Goal: Task Accomplishment & Management: Complete application form

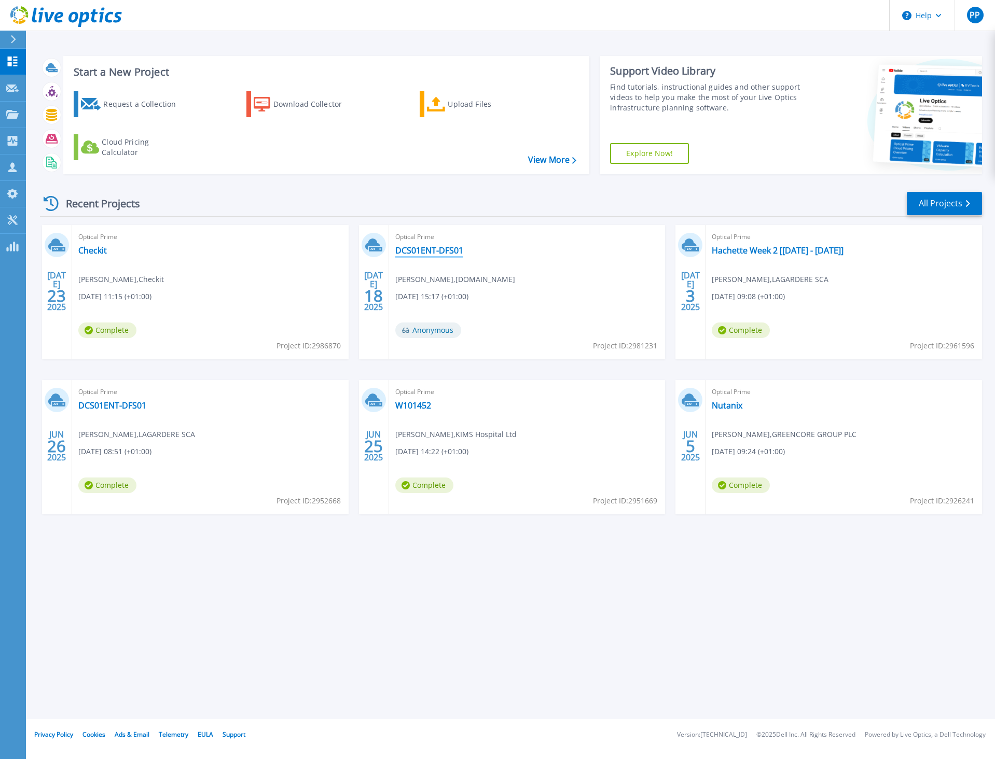
click at [443, 252] on link "DCS01ENT-DFS01" at bounding box center [429, 250] width 68 height 10
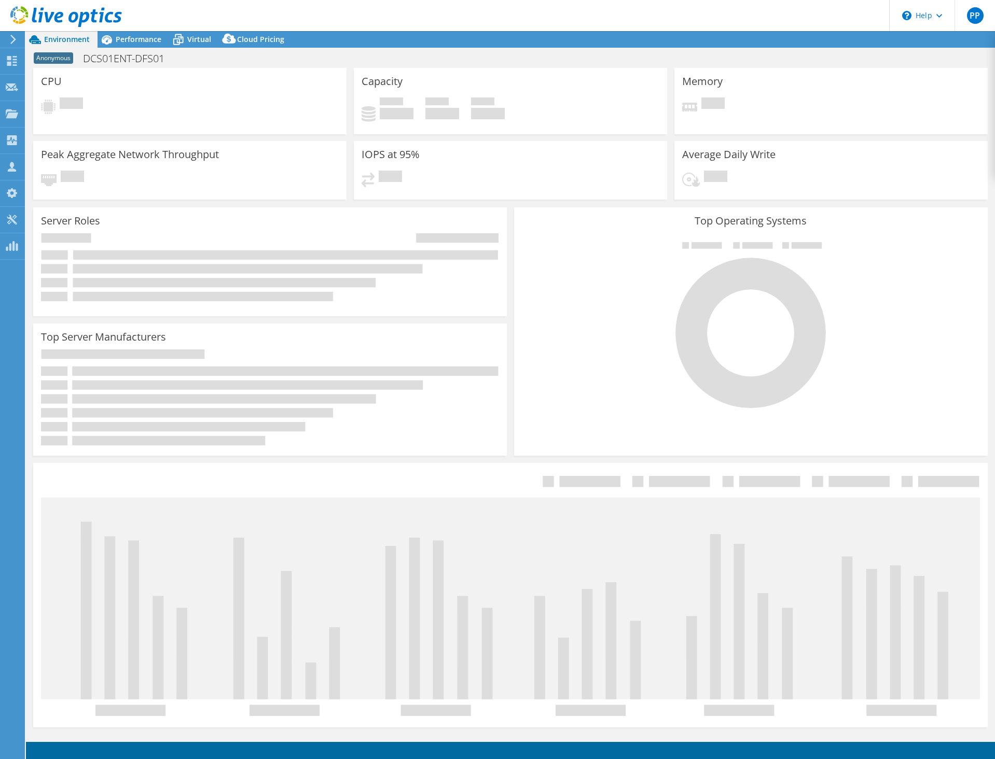
select select "USD"
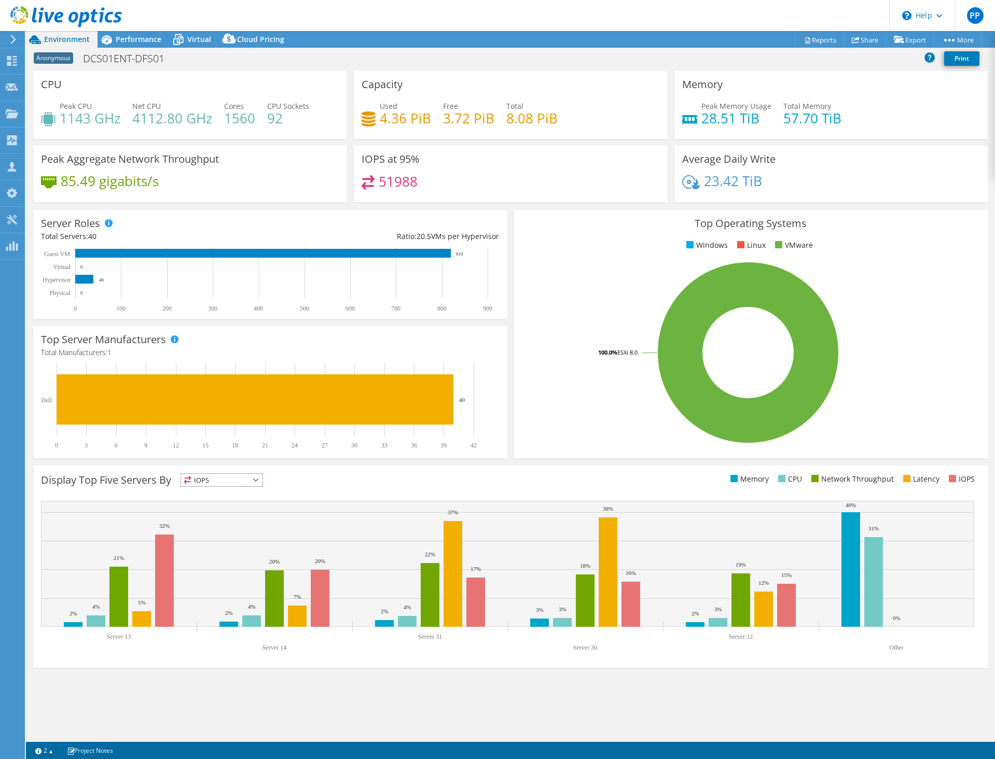
click at [395, 38] on div "Project Actions Project Actions Reports Share Export vSAN ReadyNode Sizer" at bounding box center [510, 39] width 969 height 17
drag, startPoint x: 376, startPoint y: 110, endPoint x: 419, endPoint y: 120, distance: 44.2
click at [419, 120] on div "Used 4.36 PiB" at bounding box center [395, 112] width 69 height 23
click at [419, 120] on h4 "4.36 PiB" at bounding box center [405, 118] width 51 height 11
drag, startPoint x: 423, startPoint y: 120, endPoint x: 383, endPoint y: 112, distance: 41.2
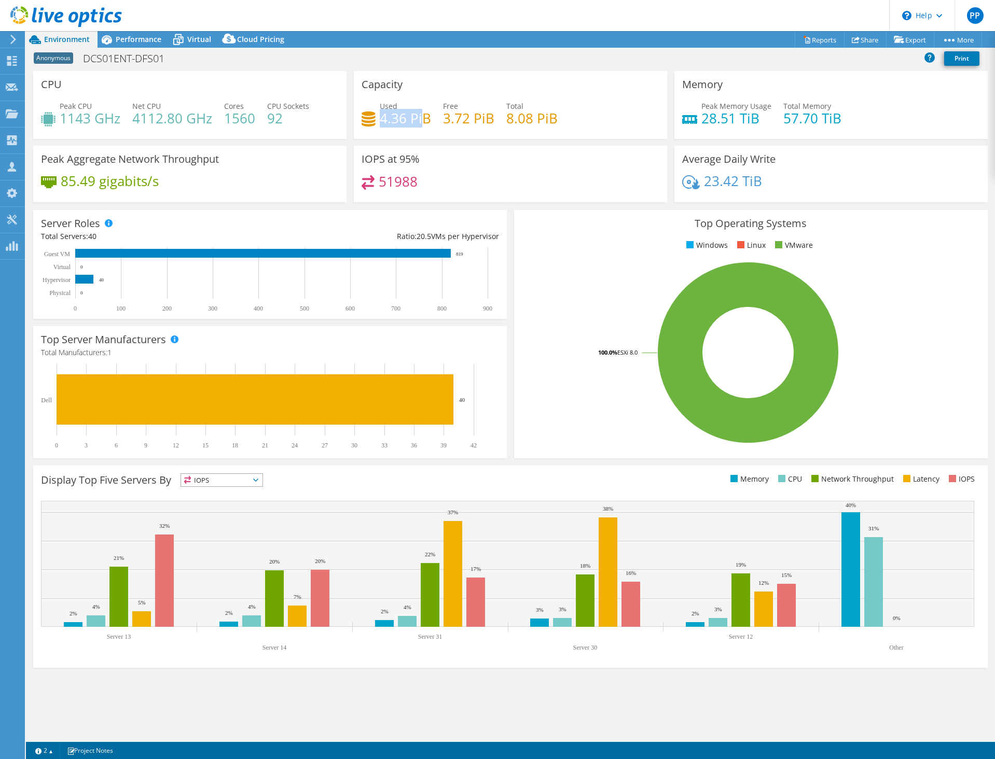
click at [383, 113] on h4 "4.36 PiB" at bounding box center [405, 118] width 51 height 11
click at [382, 113] on h4 "4.36 PiB" at bounding box center [405, 118] width 51 height 11
click at [136, 38] on span "Performance" at bounding box center [139, 39] width 46 height 10
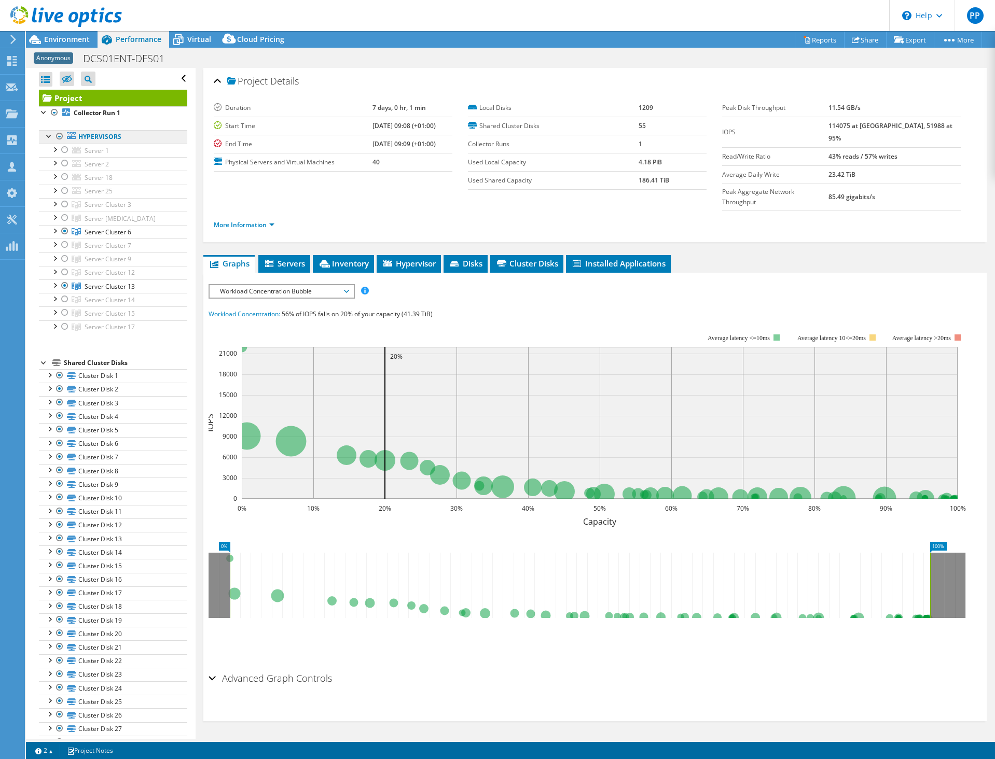
click at [71, 141] on link "Hypervisors" at bounding box center [113, 136] width 148 height 13
click at [57, 148] on div at bounding box center [54, 149] width 10 height 10
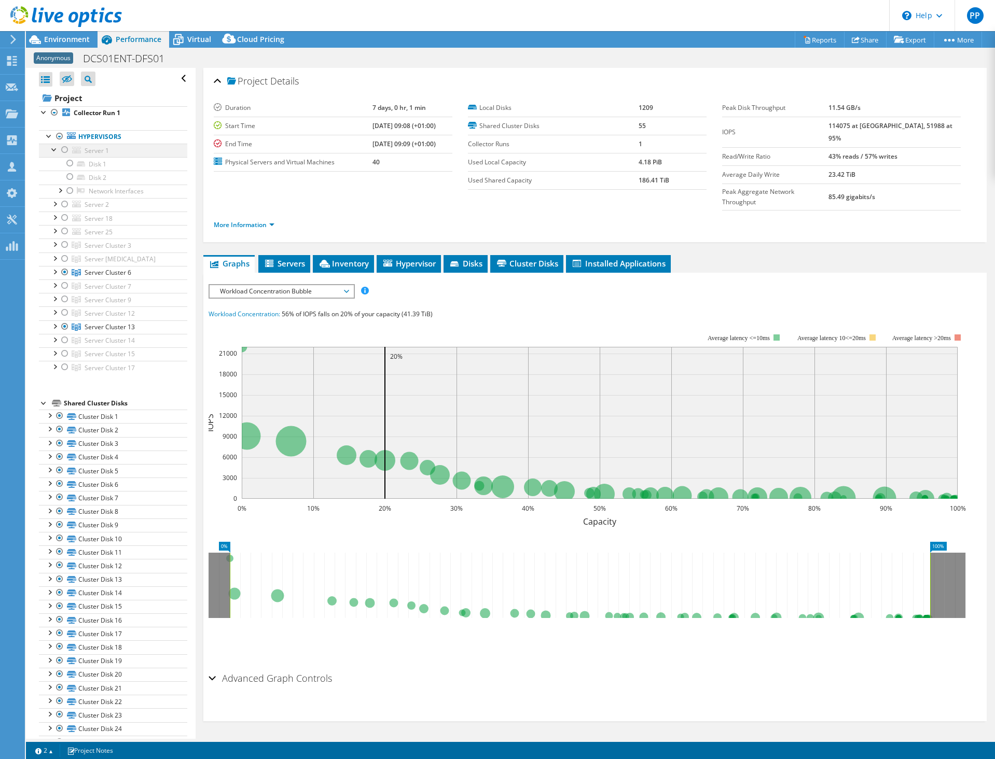
click at [52, 147] on div at bounding box center [54, 149] width 10 height 10
click at [54, 244] on div at bounding box center [54, 244] width 10 height 10
click at [59, 244] on li "Server Cluster 7 Server 15 Disk 510 Disk 511" at bounding box center [113, 266] width 148 height 54
drag, startPoint x: 56, startPoint y: 135, endPoint x: 85, endPoint y: 73, distance: 68.7
click at [56, 135] on div at bounding box center [59, 136] width 10 height 12
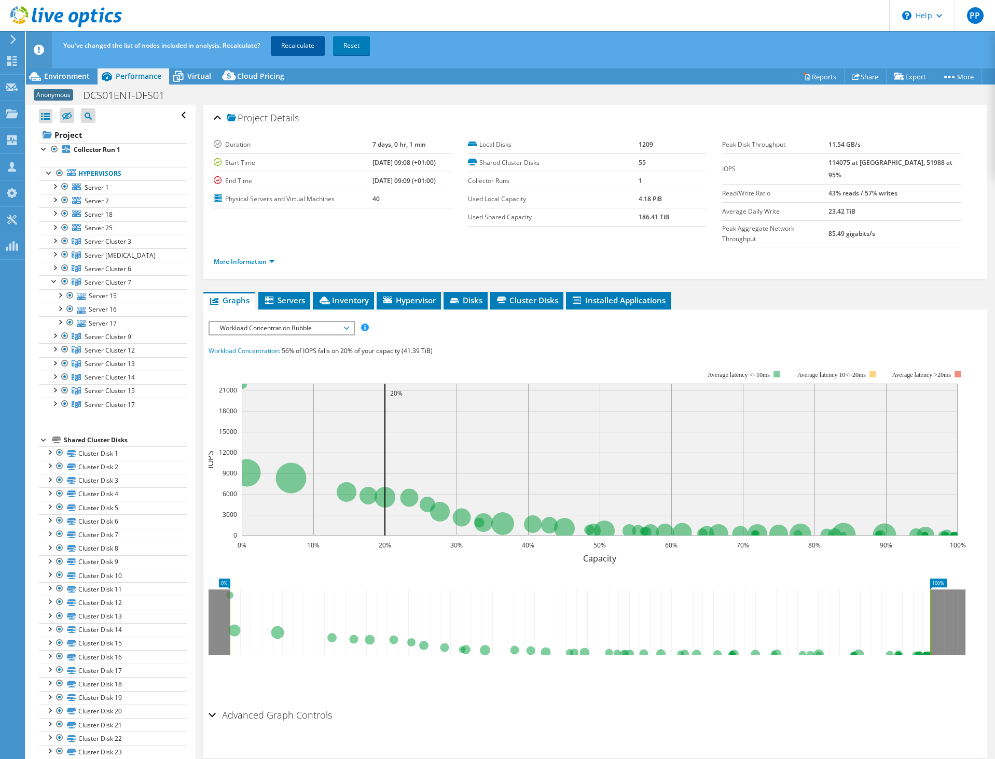
click at [309, 48] on link "Recalculate" at bounding box center [298, 45] width 54 height 19
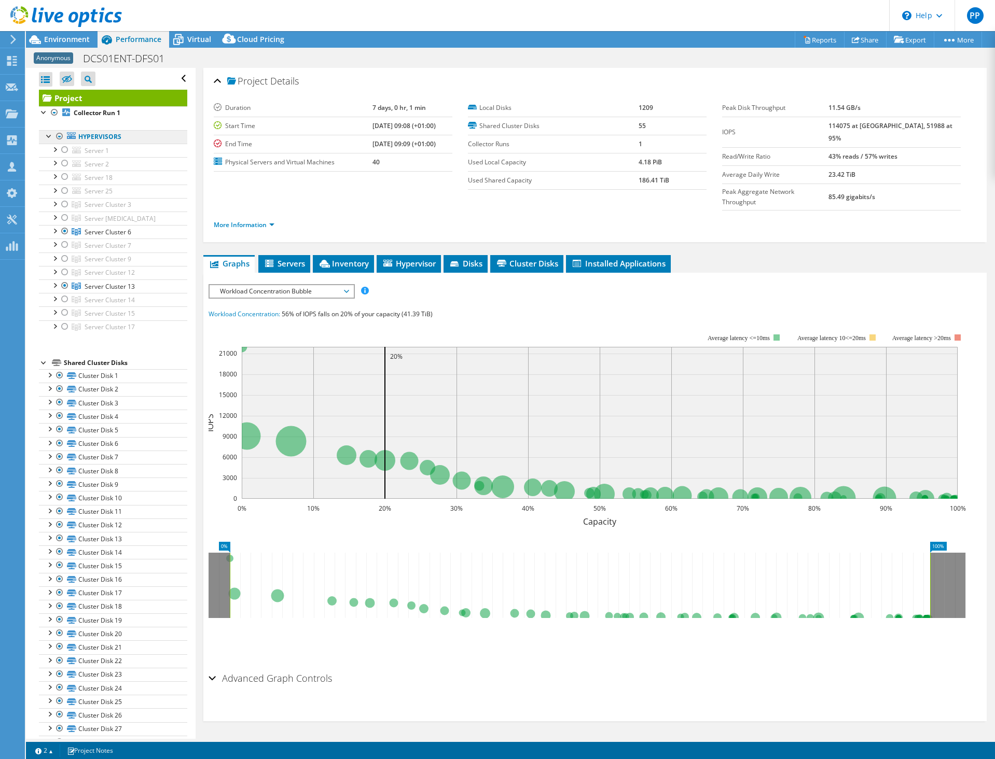
click at [93, 138] on link "Hypervisors" at bounding box center [113, 136] width 148 height 13
click at [58, 135] on div at bounding box center [59, 136] width 10 height 12
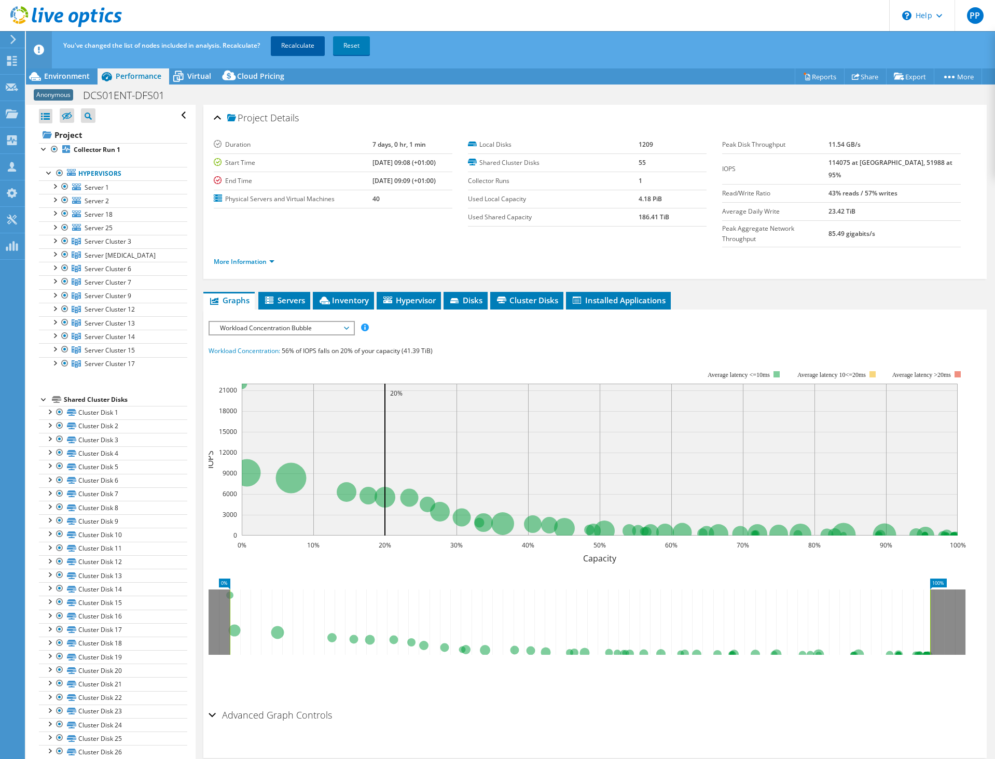
click at [298, 48] on link "Recalculate" at bounding box center [298, 45] width 54 height 19
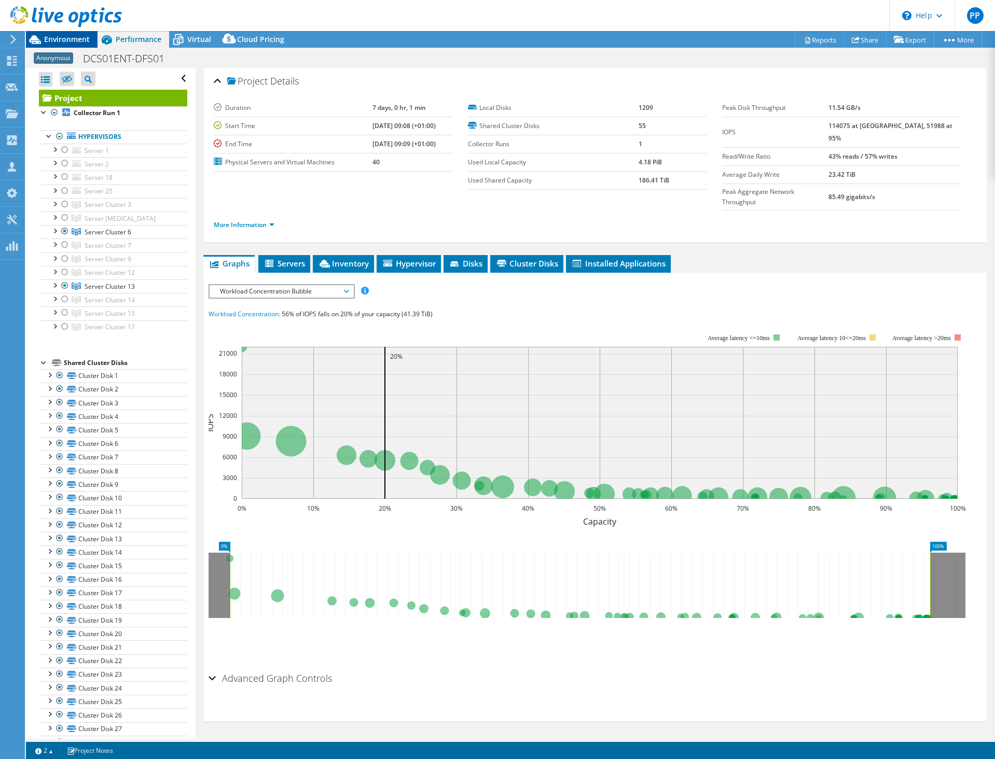
click at [66, 36] on span "Environment" at bounding box center [67, 39] width 46 height 10
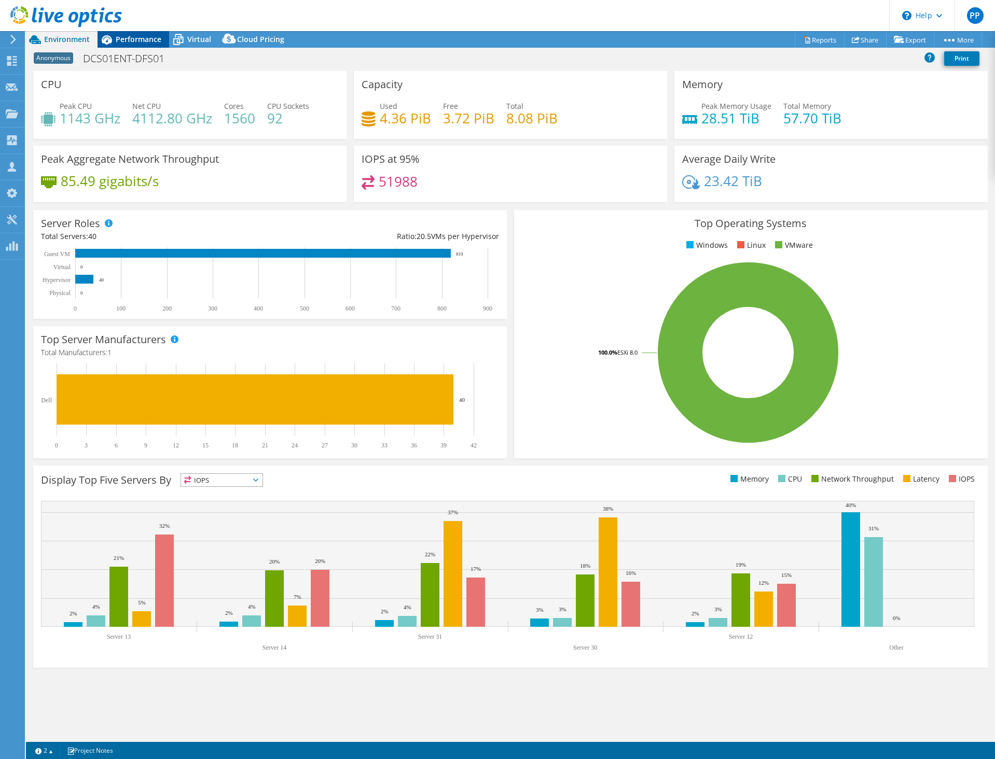
click at [141, 33] on div "Performance" at bounding box center [134, 39] width 72 height 17
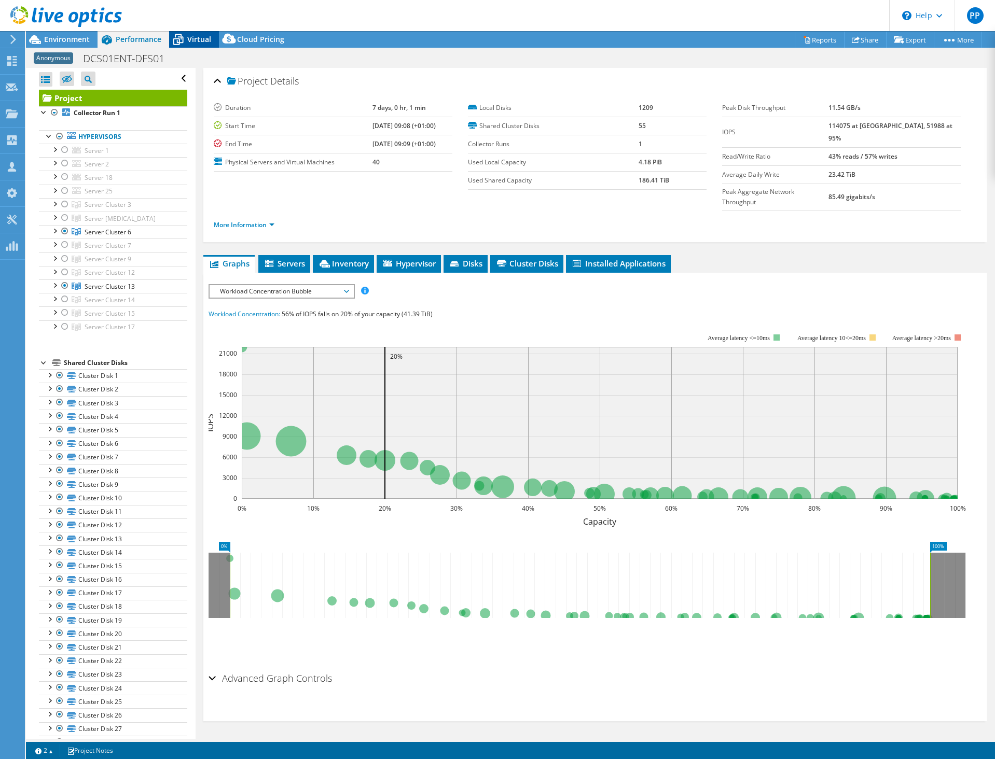
click at [202, 44] on span "Virtual" at bounding box center [199, 39] width 24 height 10
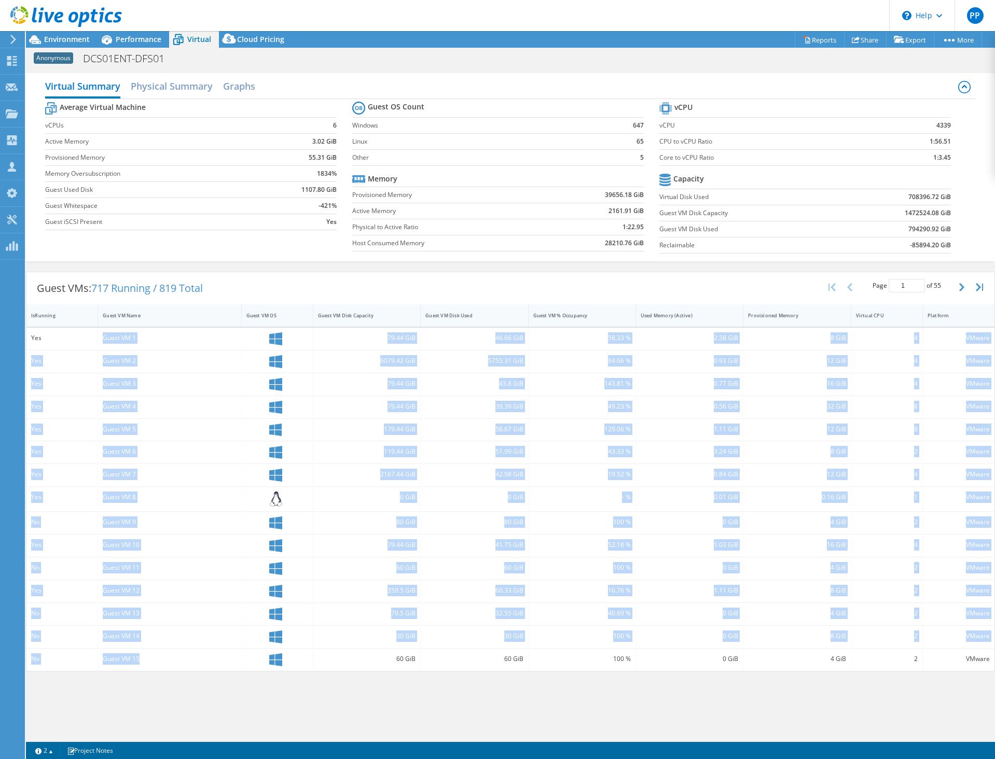
drag, startPoint x: 102, startPoint y: 337, endPoint x: 176, endPoint y: 671, distance: 342.1
click at [176, 671] on div "Guest VMs: 717 Running / 819 Total Page 1 of 55 5 rows 10 rows 20 rows 25 rows …" at bounding box center [510, 472] width 969 height 400
click at [175, 652] on div "Guest VM 15" at bounding box center [169, 660] width 143 height 22
drag, startPoint x: 103, startPoint y: 336, endPoint x: 190, endPoint y: 670, distance: 345.2
click at [190, 670] on div "Yes Guest VM 1 79.44 GiB 46.66 GiB 58.33 % 2.58 GiB 8 GiB 4 VMware Yes Guest VM…" at bounding box center [510, 499] width 968 height 343
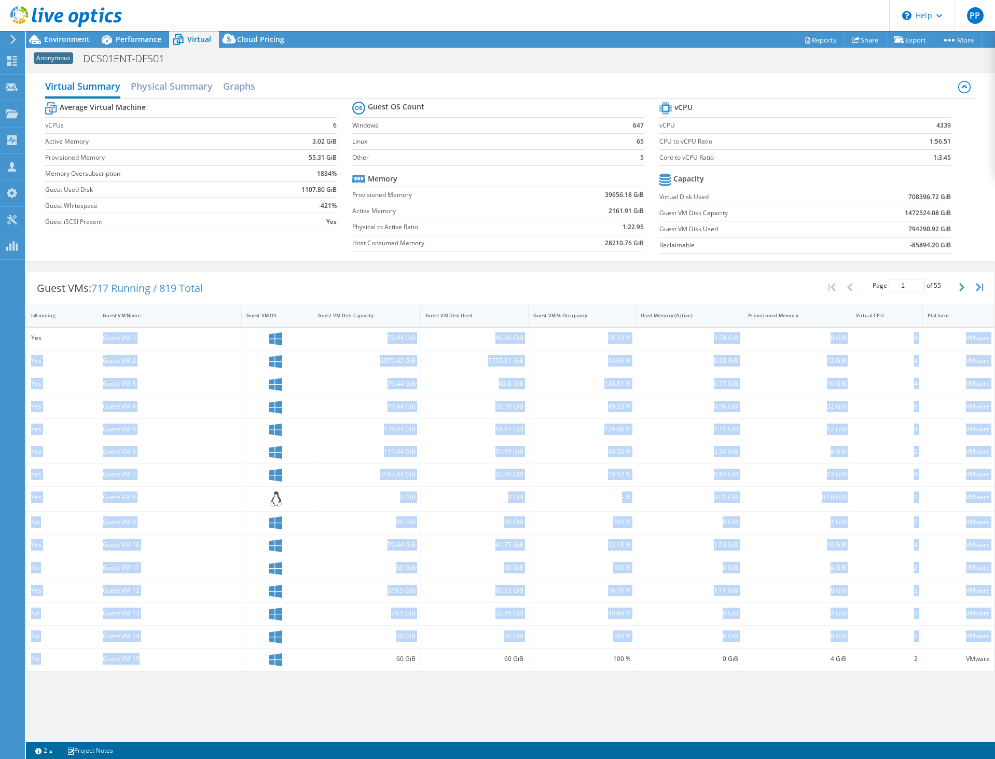
click at [190, 670] on div "Guest VM 15" at bounding box center [169, 660] width 143 height 22
drag, startPoint x: 194, startPoint y: 657, endPoint x: 80, endPoint y: 329, distance: 347.1
click at [78, 328] on div "Yes Guest VM 1 79.44 GiB 46.66 GiB 58.33 % 2.58 GiB 8 GiB 4 VMware Yes Guest VM…" at bounding box center [510, 499] width 968 height 343
click at [113, 338] on div "Guest VM 1" at bounding box center [169, 337] width 133 height 11
click at [105, 337] on div "Guest VM 1" at bounding box center [169, 337] width 133 height 11
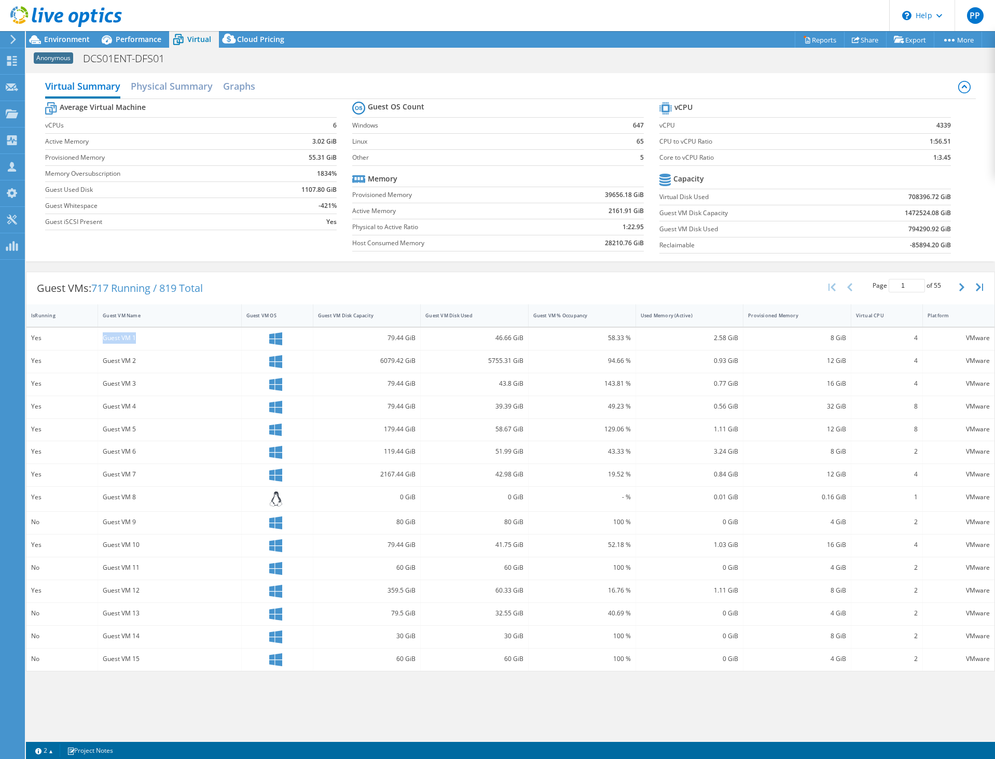
drag, startPoint x: 103, startPoint y: 340, endPoint x: 138, endPoint y: 333, distance: 36.0
click at [138, 333] on div "Guest VM 1" at bounding box center [169, 337] width 133 height 11
click at [108, 331] on div "Guest VM 1" at bounding box center [169, 339] width 143 height 22
drag, startPoint x: 105, startPoint y: 339, endPoint x: 174, endPoint y: 341, distance: 68.5
click at [174, 341] on div "Guest VM 1" at bounding box center [169, 337] width 133 height 11
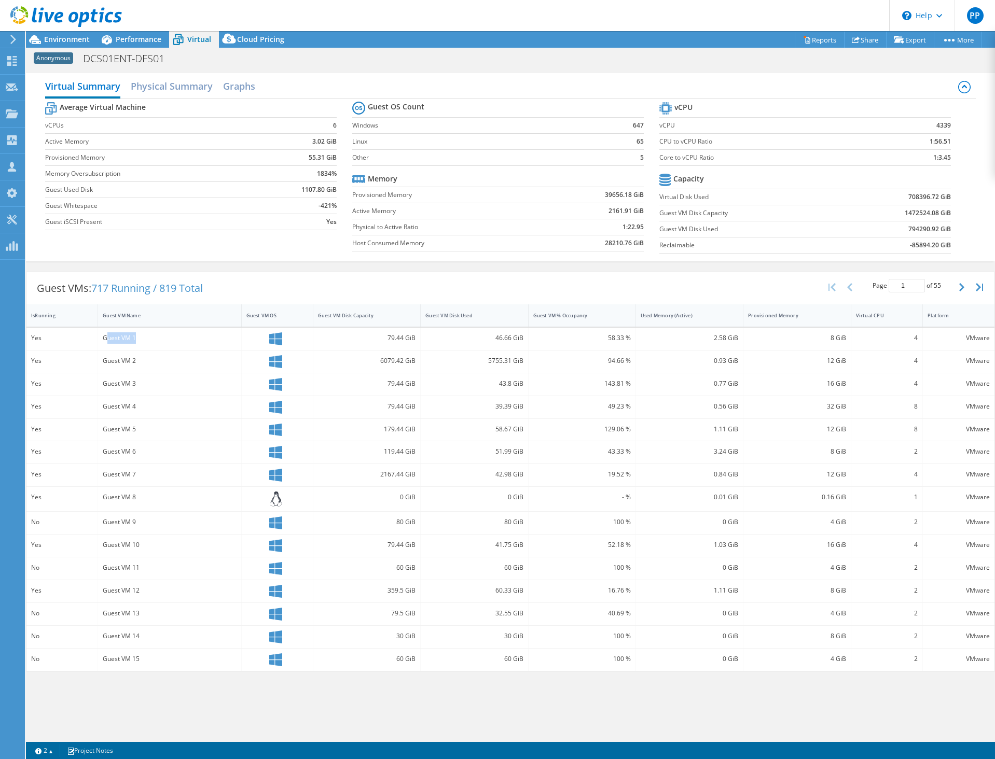
click at [174, 341] on div "Guest VM 1" at bounding box center [169, 337] width 133 height 11
drag, startPoint x: 117, startPoint y: 332, endPoint x: 107, endPoint y: 335, distance: 10.7
click at [107, 335] on div "Guest VM 1" at bounding box center [169, 337] width 133 height 11
click at [119, 39] on span "Performance" at bounding box center [139, 39] width 46 height 10
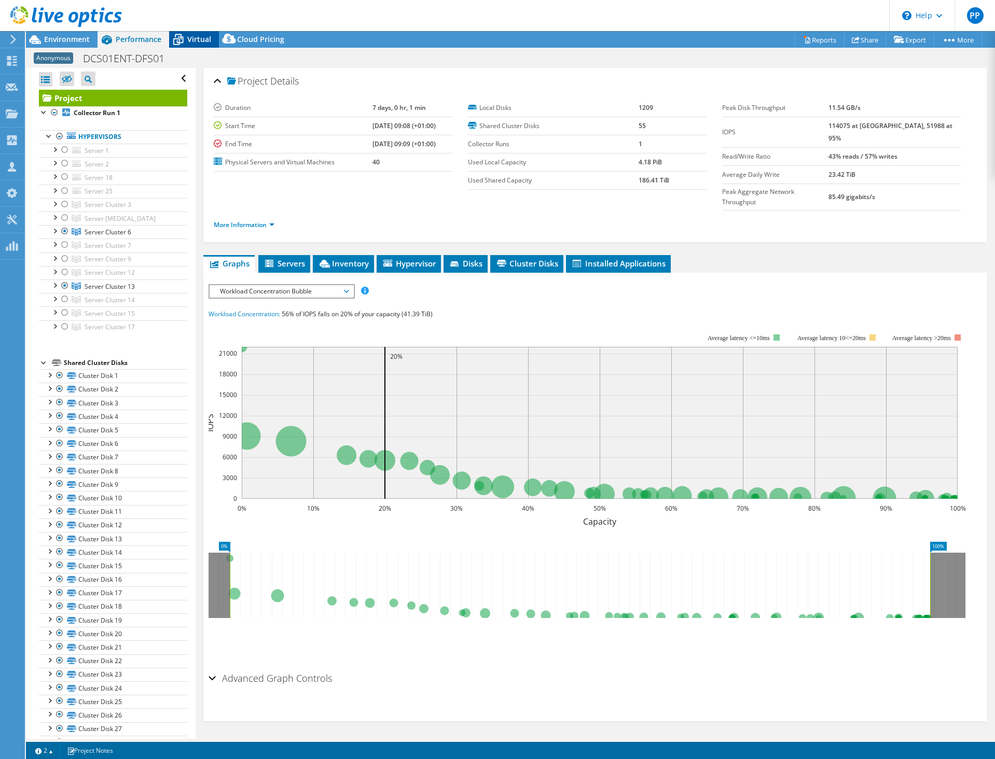
click at [204, 40] on span "Virtual" at bounding box center [199, 39] width 24 height 10
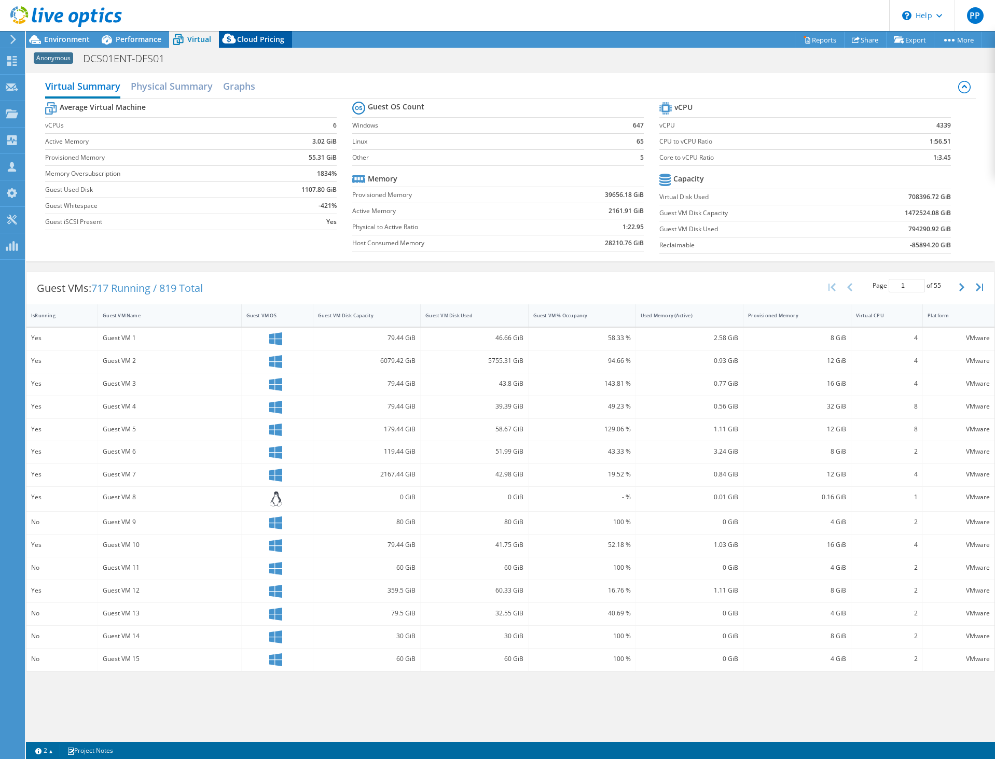
click at [233, 40] on icon at bounding box center [228, 39] width 13 height 10
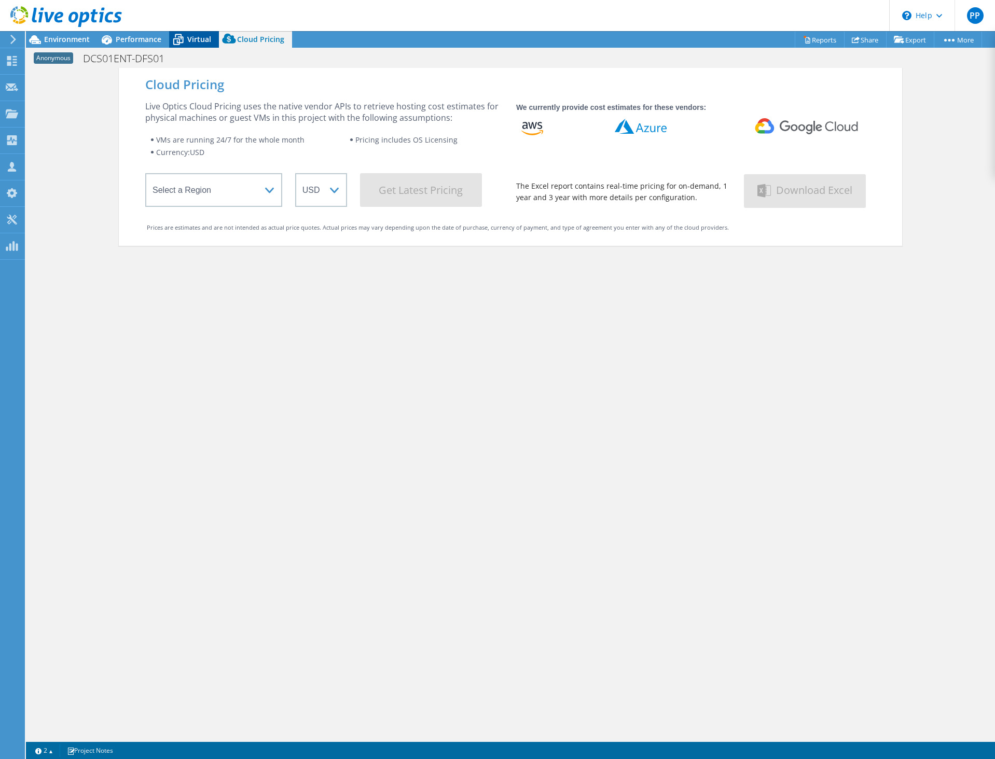
click at [198, 39] on span "Virtual" at bounding box center [199, 39] width 24 height 10
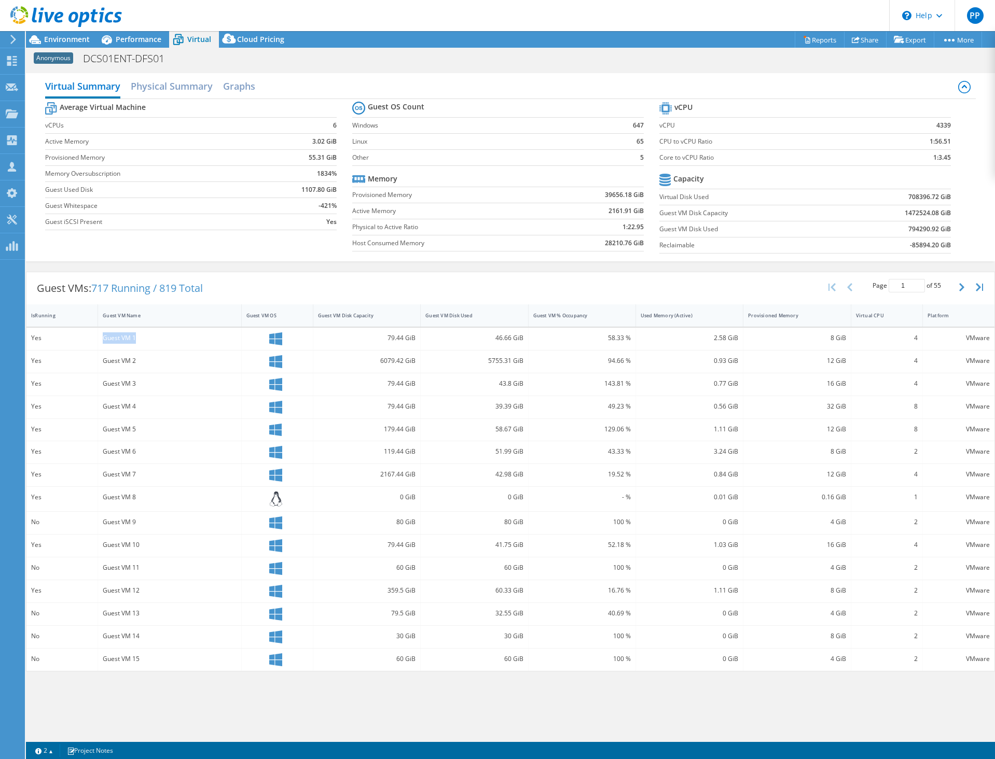
drag, startPoint x: 103, startPoint y: 337, endPoint x: 185, endPoint y: 340, distance: 81.5
click at [185, 340] on div "Guest VM 1" at bounding box center [169, 337] width 133 height 11
click at [214, 352] on div "Guest VM 2" at bounding box center [169, 362] width 143 height 22
click at [126, 39] on span "Performance" at bounding box center [139, 39] width 46 height 10
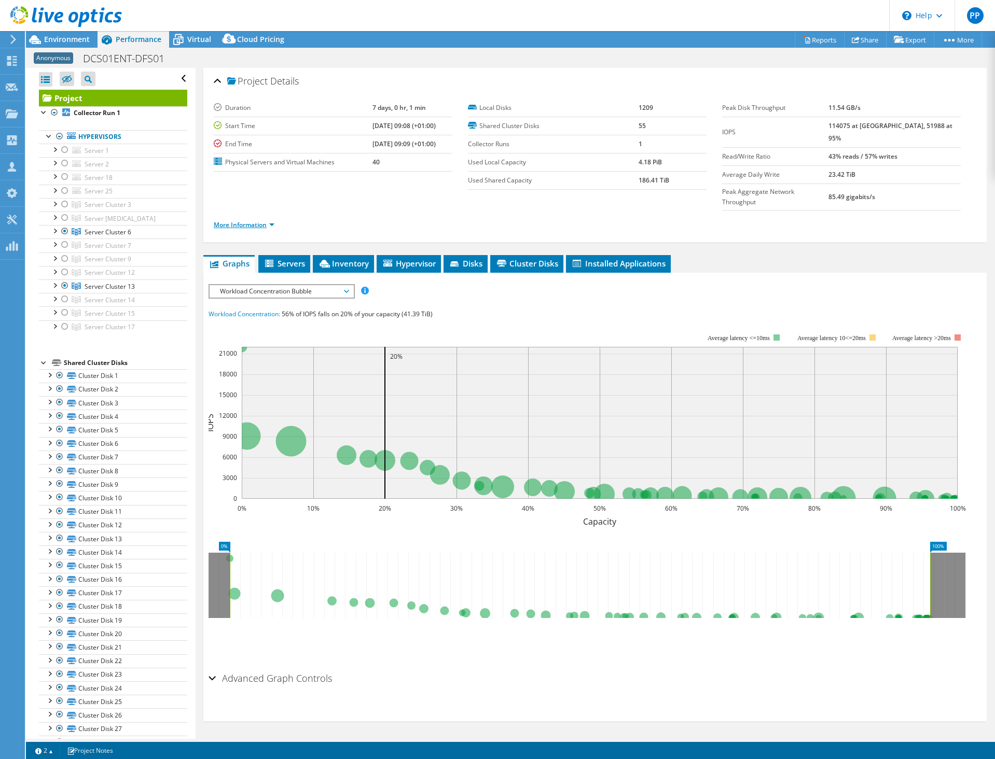
click at [233, 220] on link "More Information" at bounding box center [244, 224] width 61 height 9
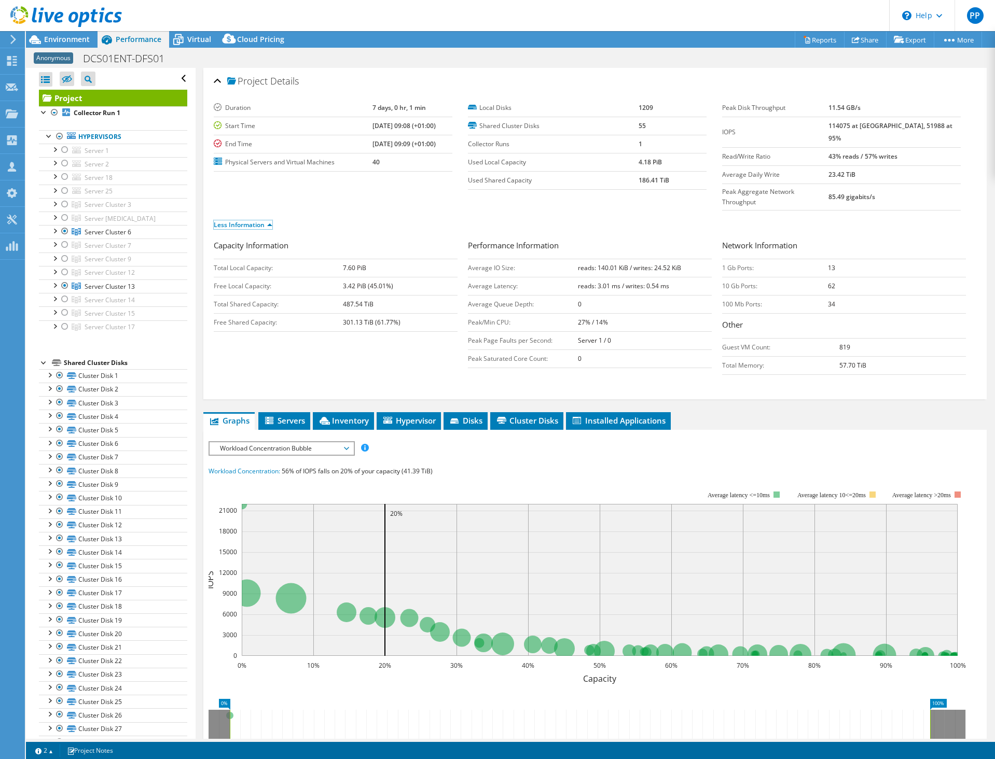
drag, startPoint x: 233, startPoint y: 202, endPoint x: 776, endPoint y: 60, distance: 561.2
click at [233, 220] on link "Less Information" at bounding box center [243, 224] width 59 height 9
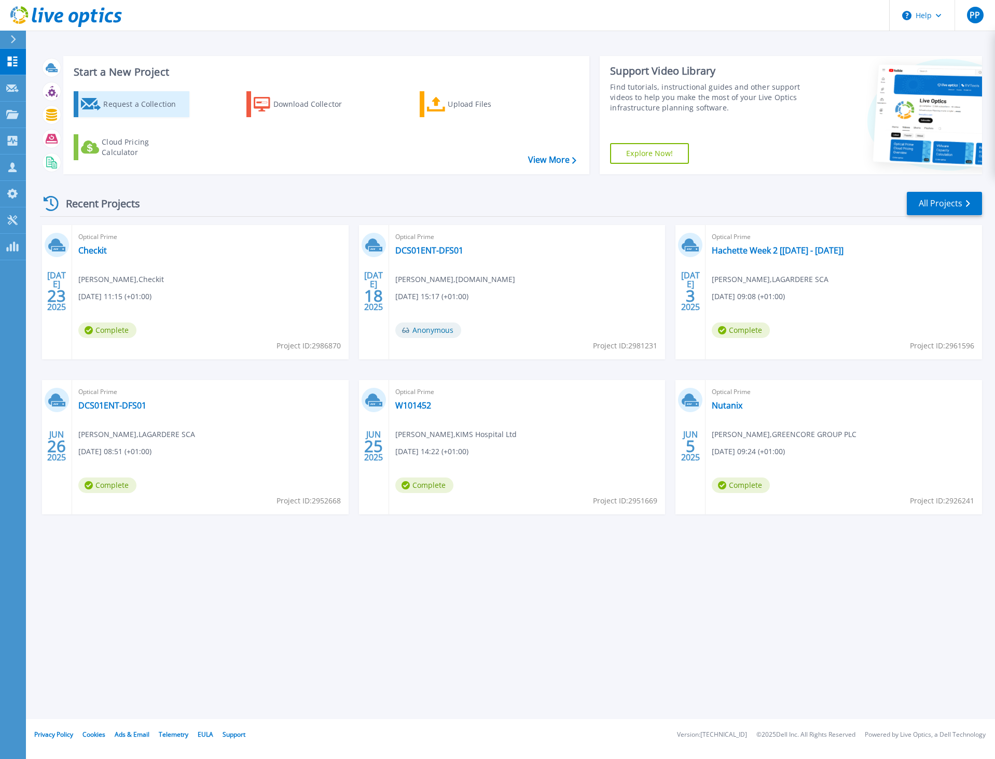
click at [124, 106] on div "Request a Collection" at bounding box center [144, 104] width 83 height 21
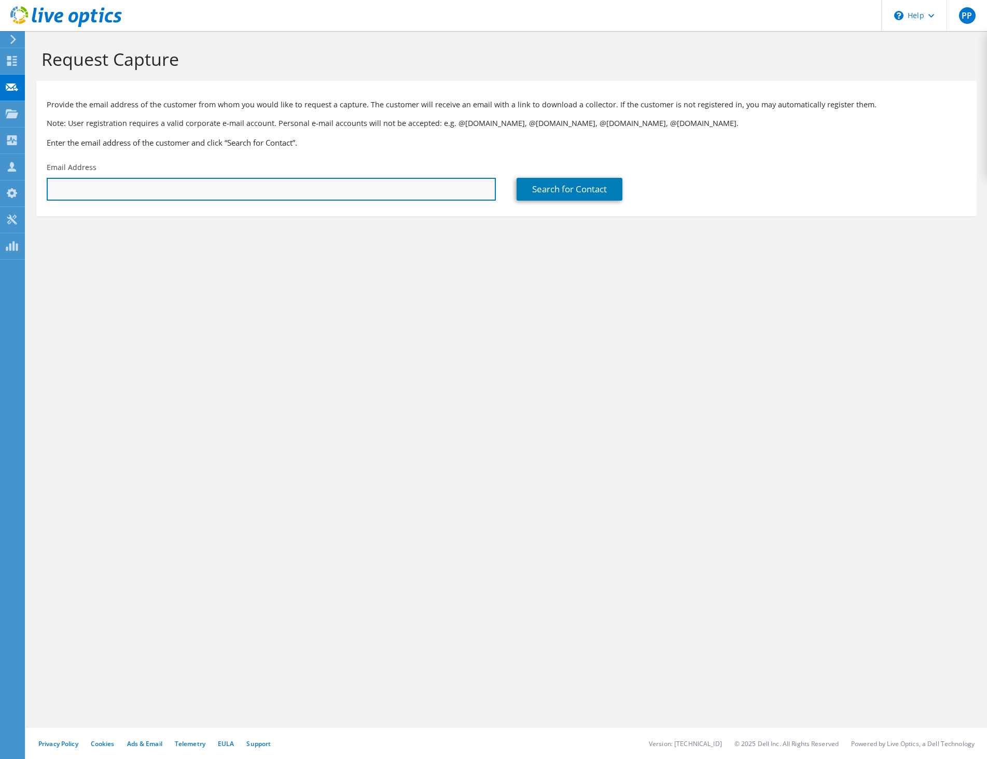
click at [208, 199] on input "text" at bounding box center [271, 189] width 449 height 23
click at [215, 196] on input "dan.haynes@" at bounding box center [271, 189] width 449 height 23
drag, startPoint x: 225, startPoint y: 190, endPoint x: -1, endPoint y: 200, distance: 225.3
click at [0, 200] on html "PP Partner Team Member Patrick Parish patrickpa@softcat.com softcat.com My Prof…" at bounding box center [493, 379] width 987 height 759
paste input "haynes@cambridgebs.co.uk"
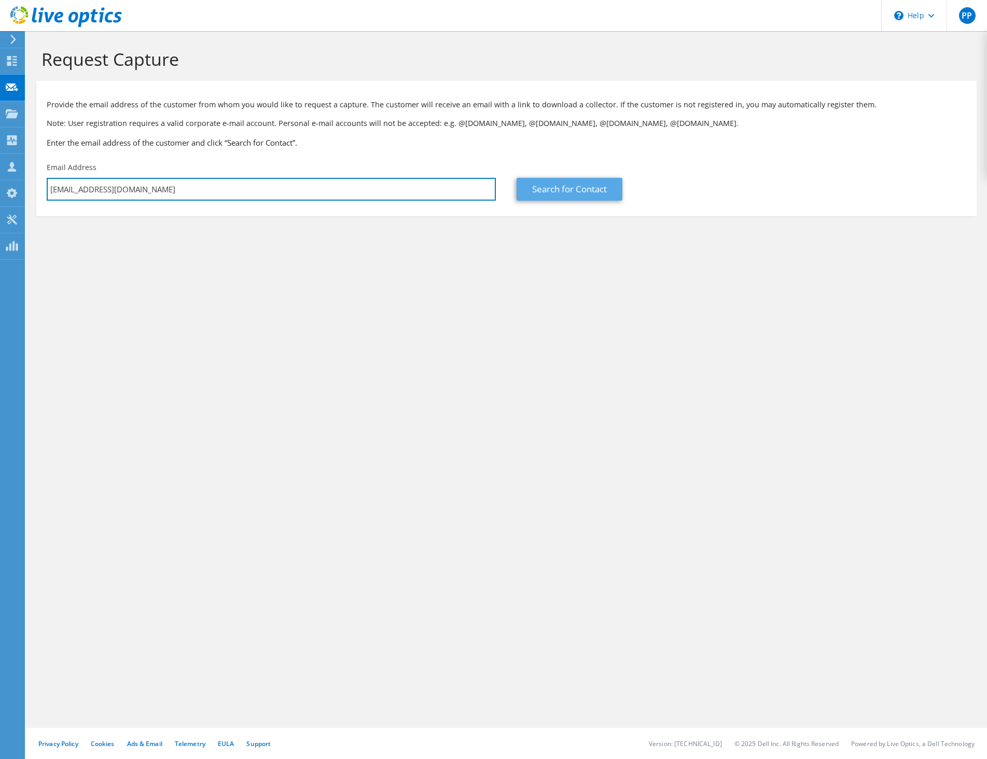
type input "dhaynes@cambridgebs.co.uk"
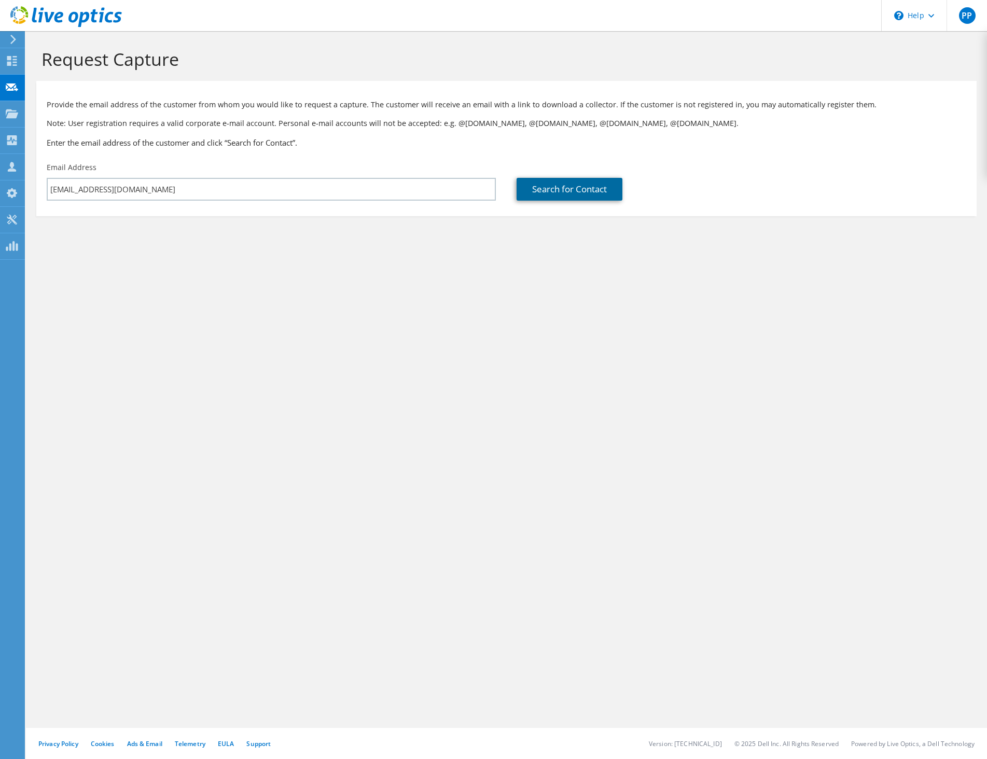
click at [569, 190] on link "Search for Contact" at bounding box center [570, 189] width 106 height 23
type input "CAMBRIDGE BUILDING SOCIETY"
type input "Dan"
type input "Hayes"
type input "United Kingdom"
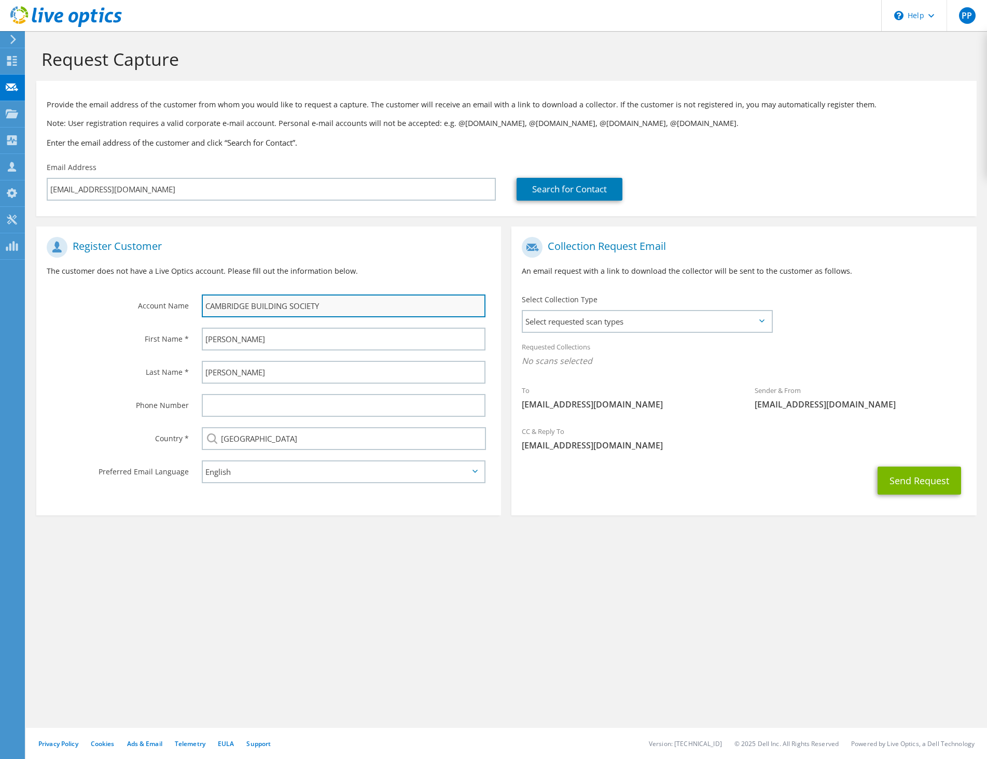
click at [252, 306] on input "CAMBRIDGE BUILDING SOCIETY" at bounding box center [344, 306] width 284 height 23
click at [407, 262] on div "Register Customer The customer does not have a Live Optics account. Please fill…" at bounding box center [268, 261] width 465 height 58
click at [608, 313] on span "Select requested scan types" at bounding box center [647, 321] width 248 height 21
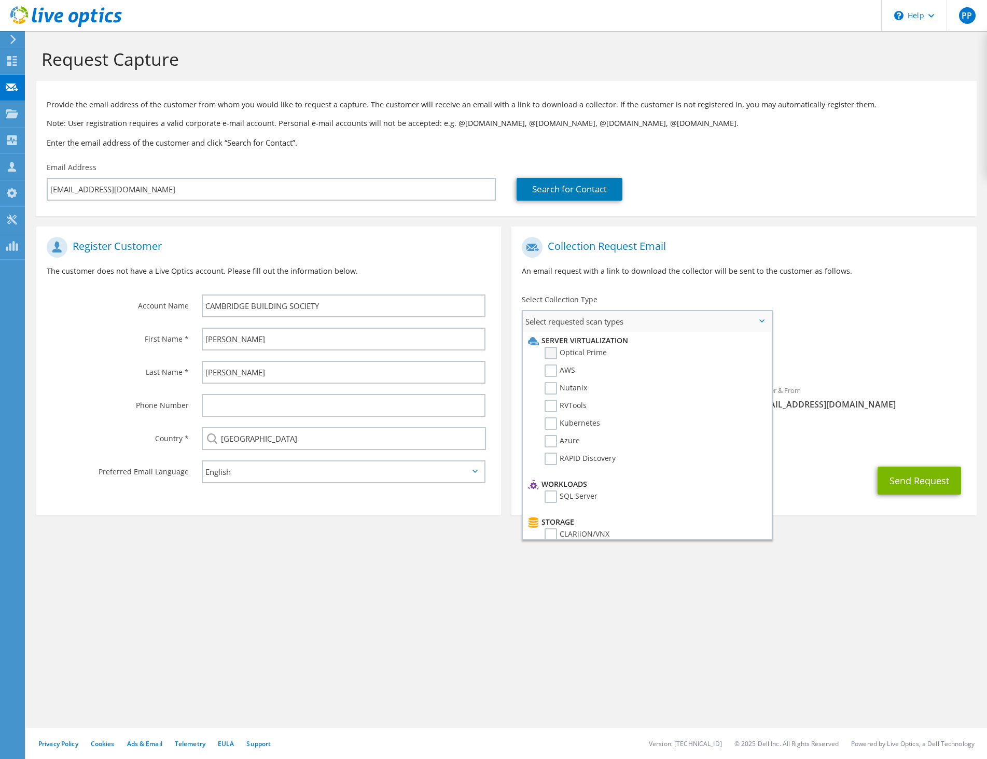
click at [600, 355] on label "Optical Prime" at bounding box center [576, 353] width 62 height 12
click at [0, 0] on input "Optical Prime" at bounding box center [0, 0] width 0 height 0
click at [614, 321] on span "Select requested scan types" at bounding box center [647, 321] width 248 height 21
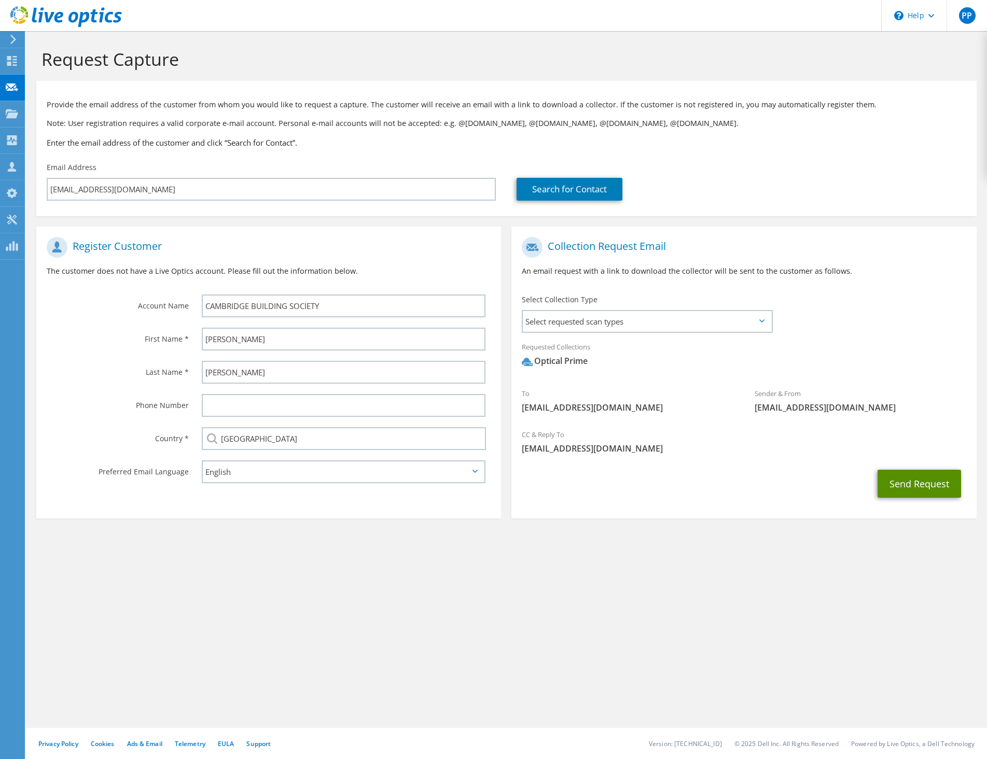
click at [914, 487] on button "Send Request" at bounding box center [920, 484] width 84 height 28
